Goal: Navigation & Orientation: Go to known website

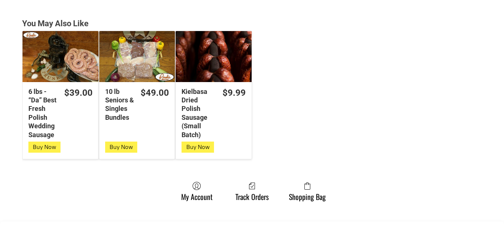
scroll to position [1879, 0]
